Goal: Task Accomplishment & Management: Manage account settings

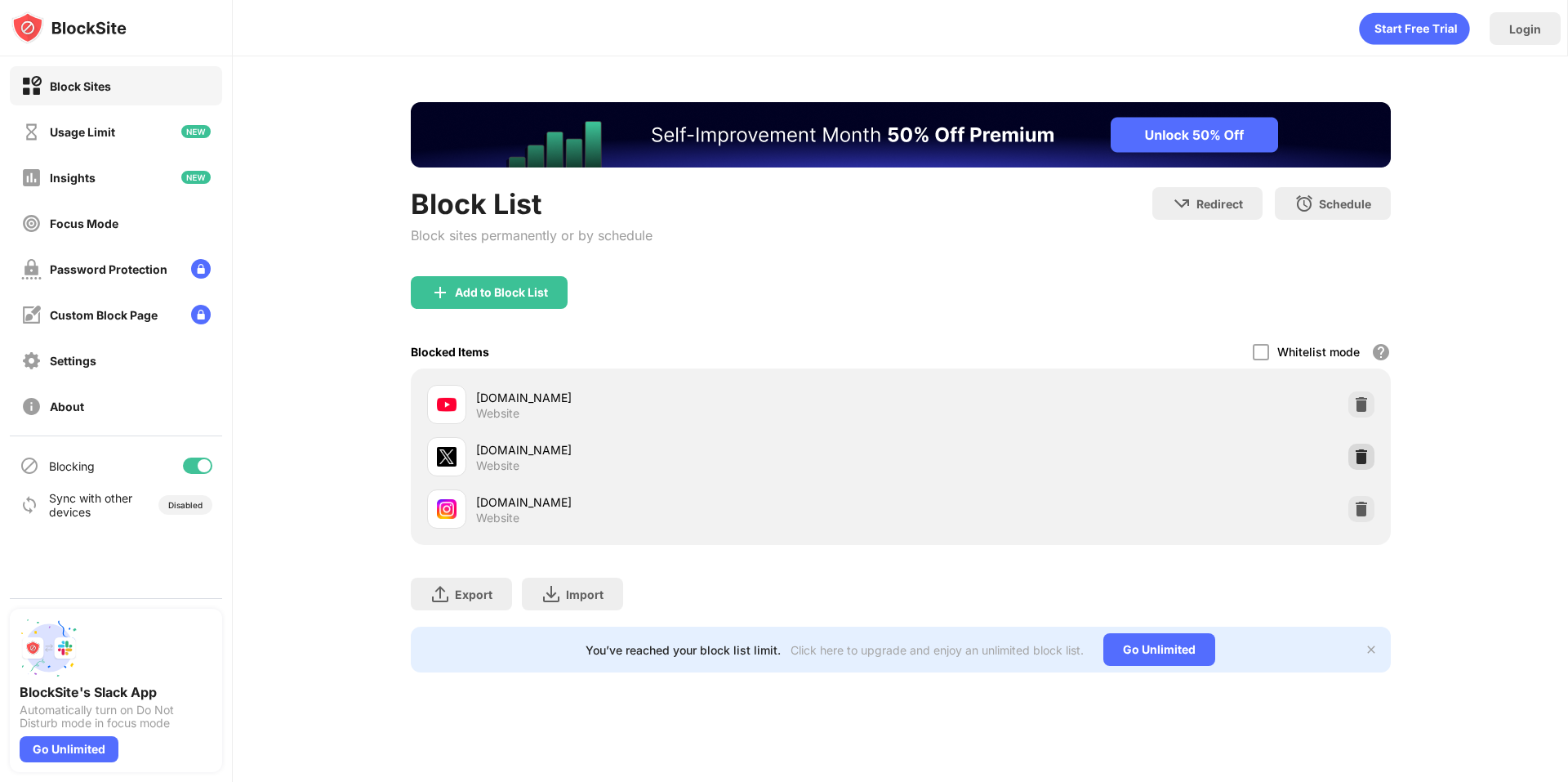
click at [1357, 455] on img at bounding box center [1360, 456] width 16 height 16
drag, startPoint x: 1360, startPoint y: 455, endPoint x: 1353, endPoint y: 438, distance: 18.4
click at [1360, 455] on img at bounding box center [1360, 456] width 16 height 16
